Goal: Information Seeking & Learning: Check status

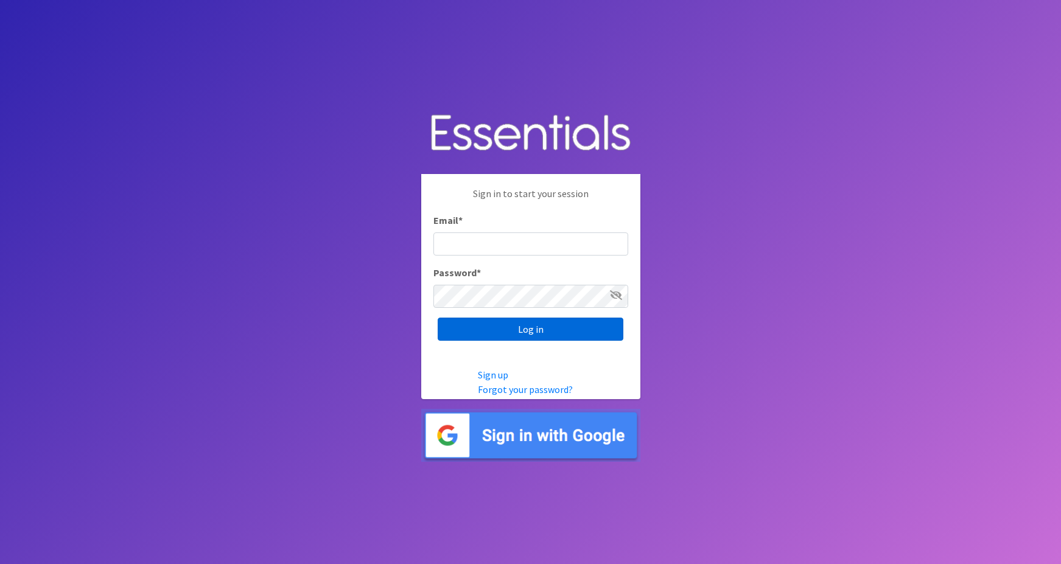
type input "maggie.schneemann@gmail.com"
click at [483, 327] on input "Log in" at bounding box center [531, 329] width 186 height 23
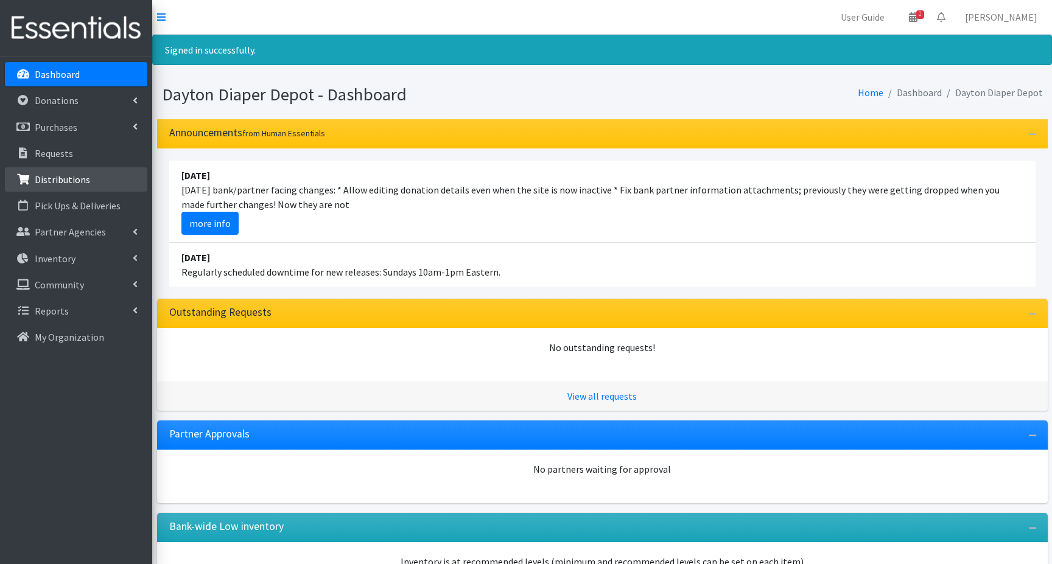
click at [51, 180] on p "Distributions" at bounding box center [62, 179] width 55 height 12
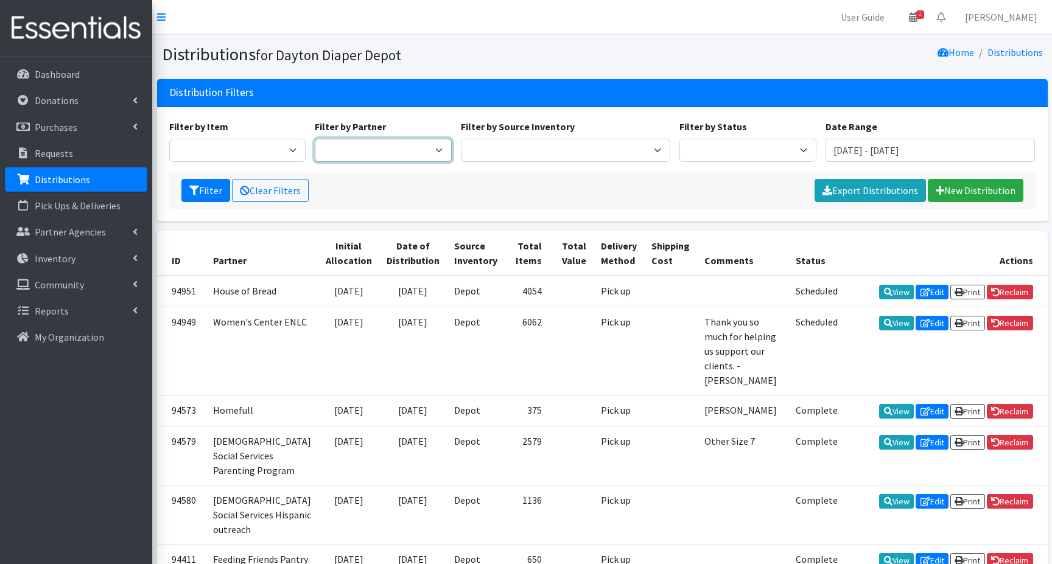
click at [438, 148] on select "13:13 Airmen's Attic Anchor Ministries Bellbrook Sugarcreek Community Support C…" at bounding box center [383, 150] width 137 height 23
select select "6433"
click at [315, 139] on select "13:13 Airmen's Attic Anchor Ministries Bellbrook Sugarcreek Community Support C…" at bounding box center [383, 150] width 137 height 23
click at [836, 147] on input "June 12, 2025 - September 12, 2025" at bounding box center [930, 150] width 210 height 23
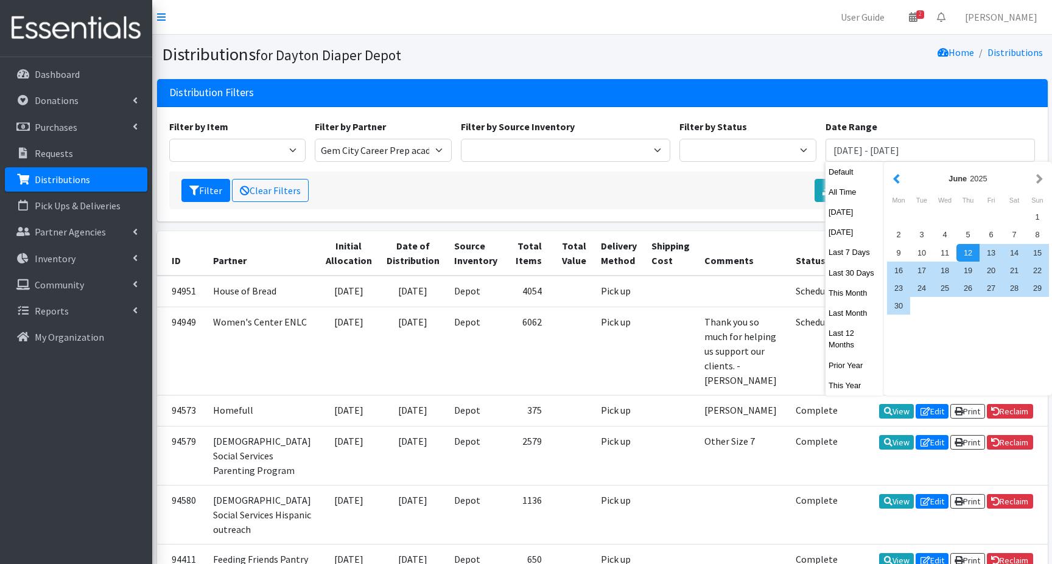
click at [896, 177] on button "button" at bounding box center [896, 178] width 13 height 15
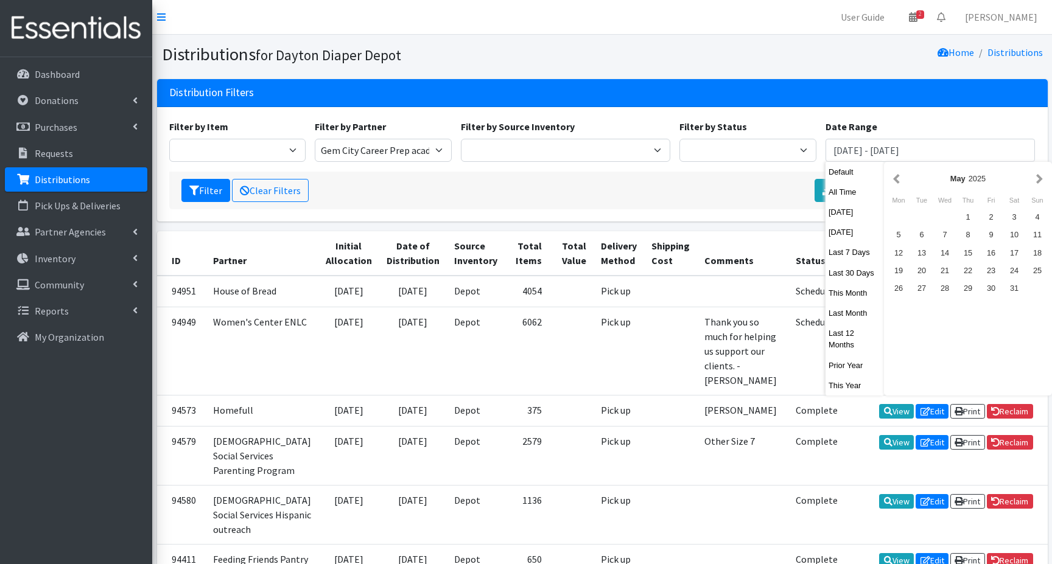
click at [896, 177] on button "button" at bounding box center [896, 178] width 13 height 15
click at [943, 215] on div "1" at bounding box center [944, 217] width 23 height 18
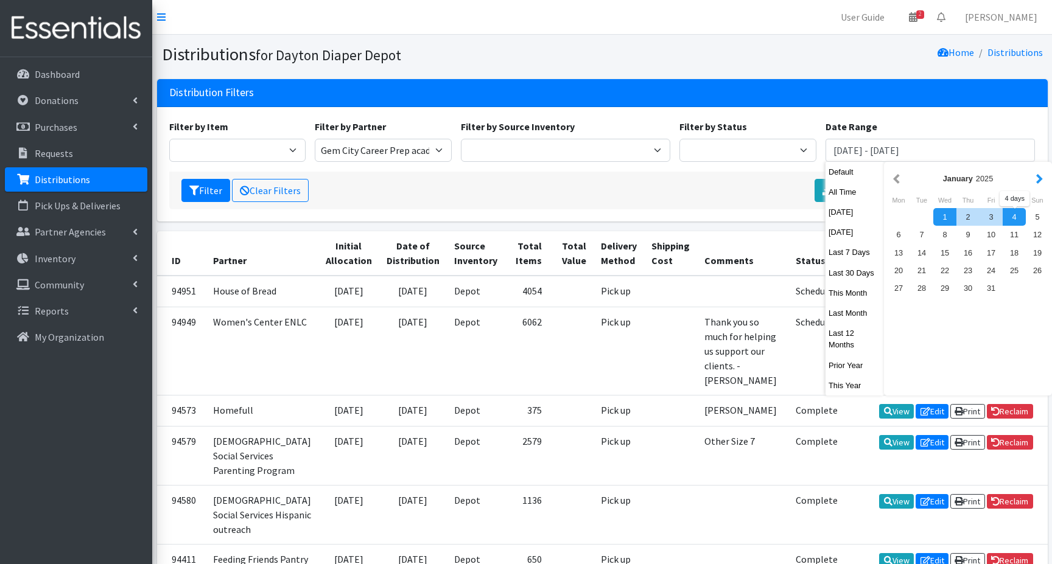
click at [1040, 177] on button "button" at bounding box center [1039, 178] width 13 height 15
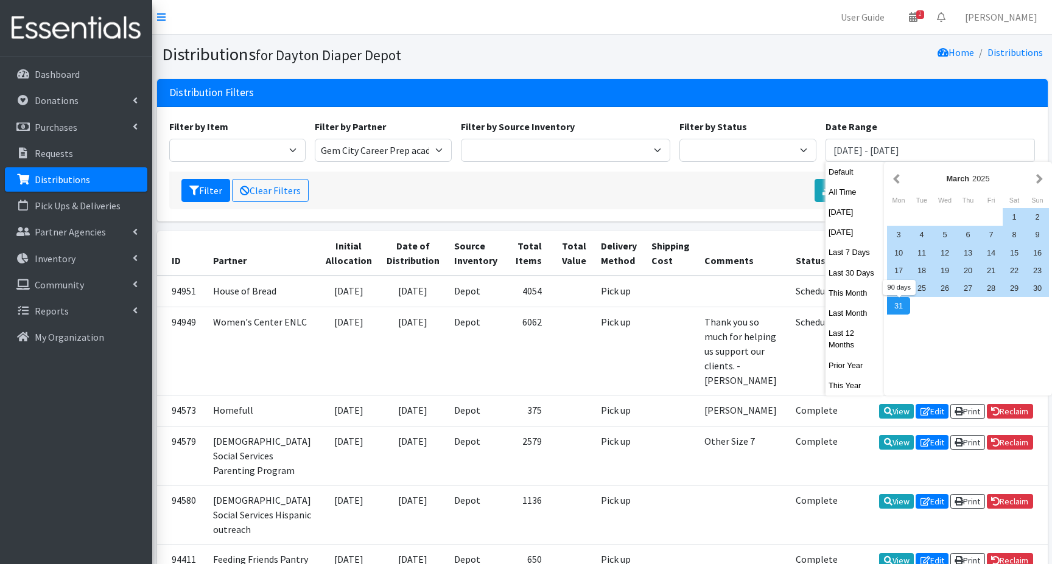
click at [896, 304] on div "31" at bounding box center [898, 306] width 23 height 18
type input "January 1, 2025 - March 31, 2025"
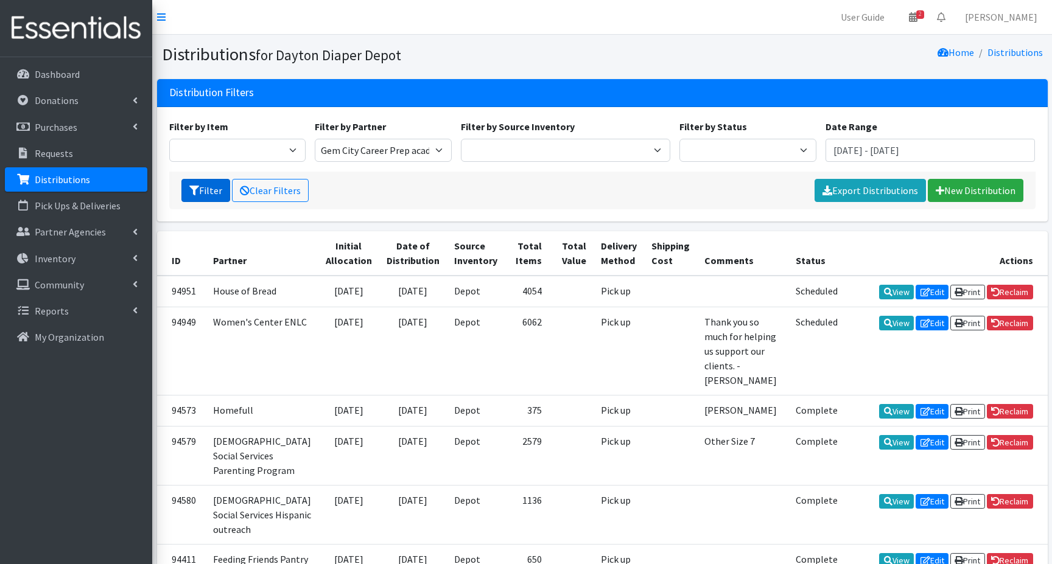
click at [205, 192] on button "Filter" at bounding box center [205, 190] width 49 height 23
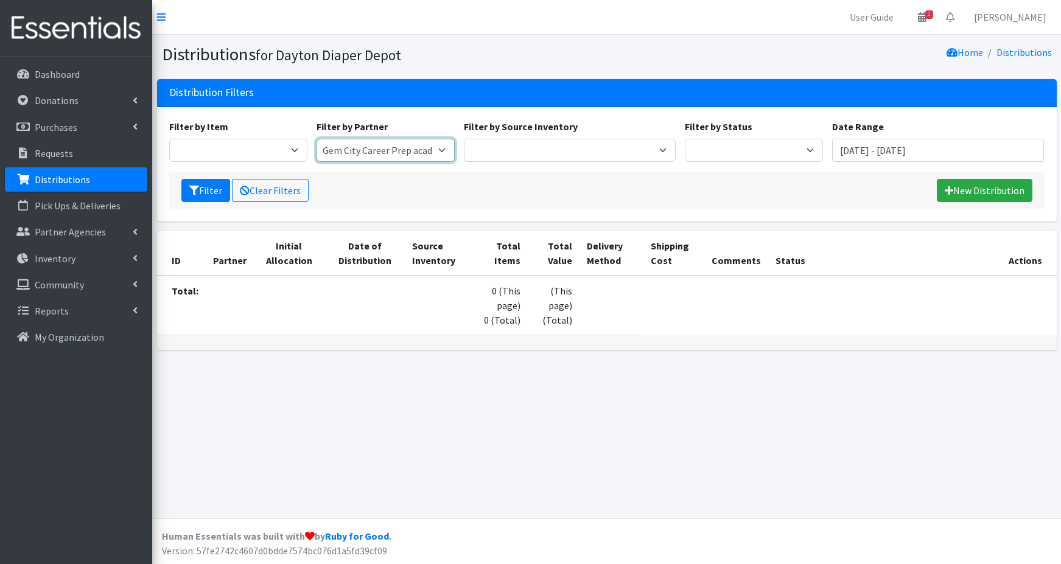
click at [357, 145] on select "13:13 Airmen's Attic Anchor Ministries Bellbrook Sugarcreek Community Support C…" at bounding box center [385, 150] width 138 height 23
select select "6447"
click at [316, 139] on select "13:13 Airmen's Attic Anchor Ministries Bellbrook Sugarcreek Community Support C…" at bounding box center [385, 150] width 138 height 23
click at [217, 191] on button "Filter" at bounding box center [205, 190] width 49 height 23
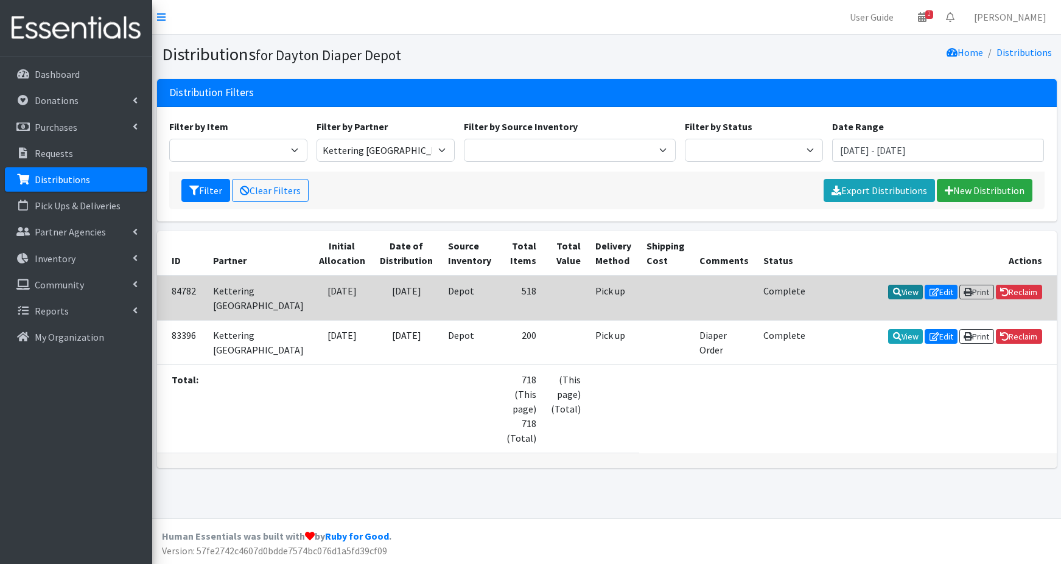
click at [895, 296] on link "View" at bounding box center [905, 292] width 35 height 15
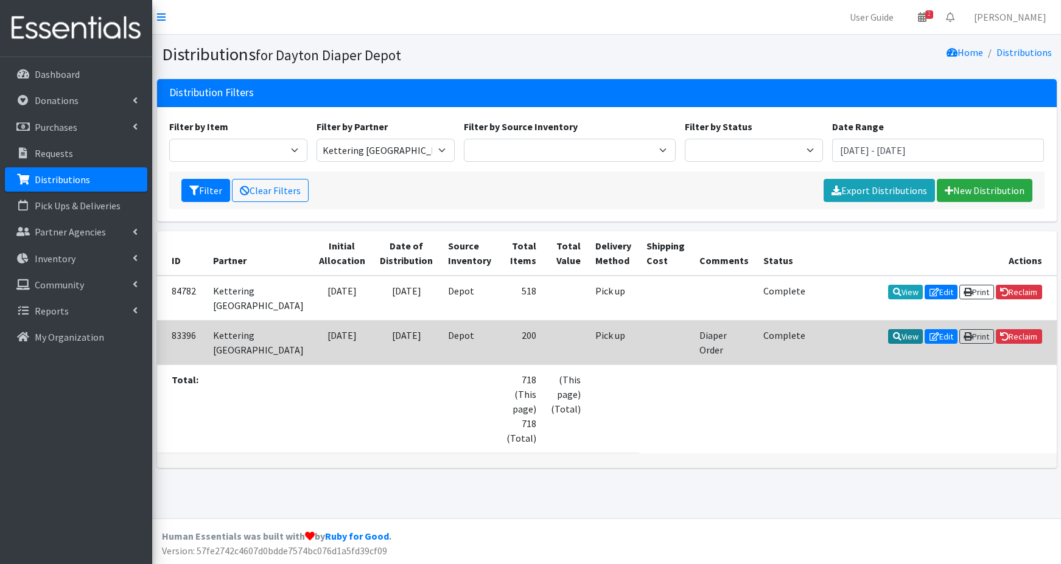
click at [896, 344] on link "View" at bounding box center [905, 336] width 35 height 15
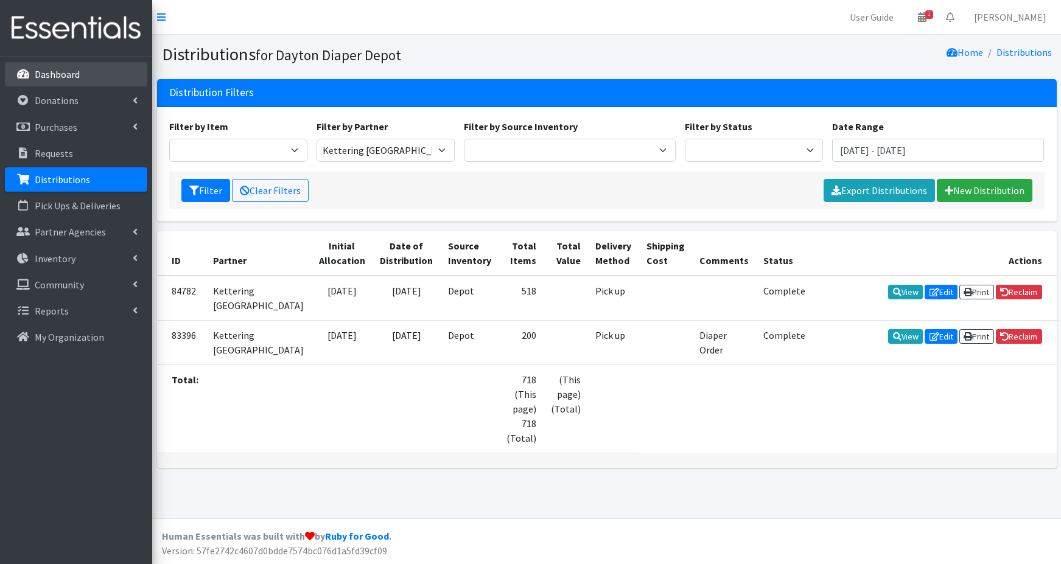
click at [88, 77] on link "Dashboard" at bounding box center [76, 74] width 142 height 24
